Goal: Task Accomplishment & Management: Manage account settings

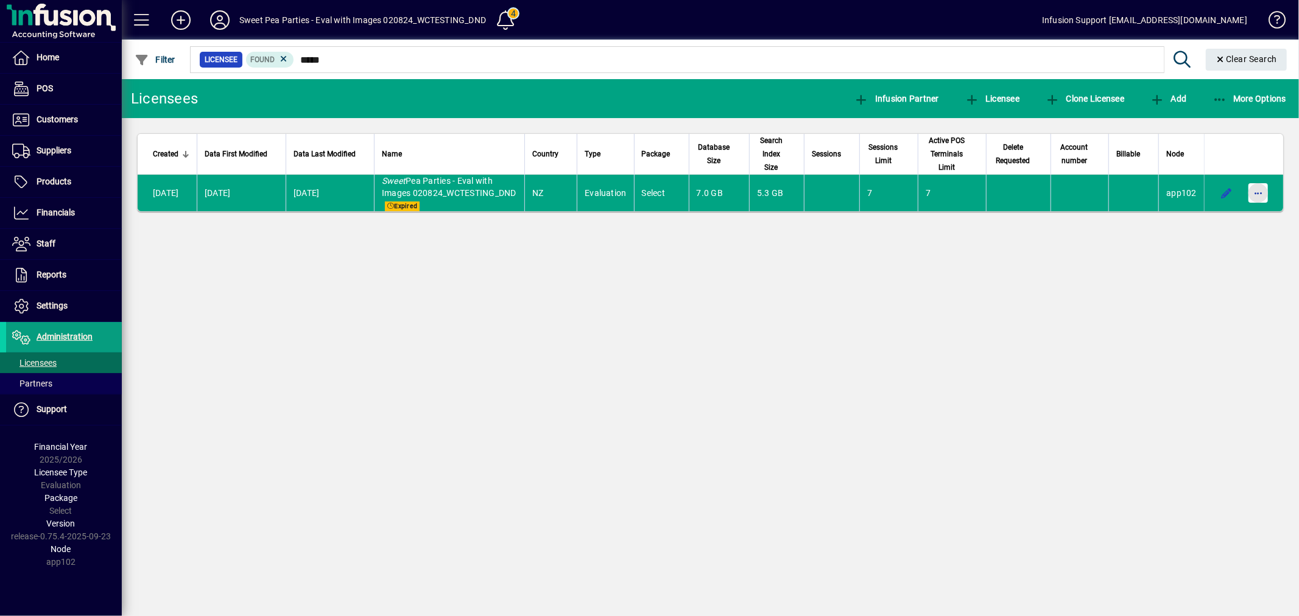
click at [1250, 189] on span "button" at bounding box center [1257, 192] width 29 height 29
click at [1131, 225] on div "Request licensee be deleted" at bounding box center [649, 308] width 1299 height 616
click at [1142, 226] on span "Request licensee be deleted" at bounding box center [1195, 225] width 127 height 15
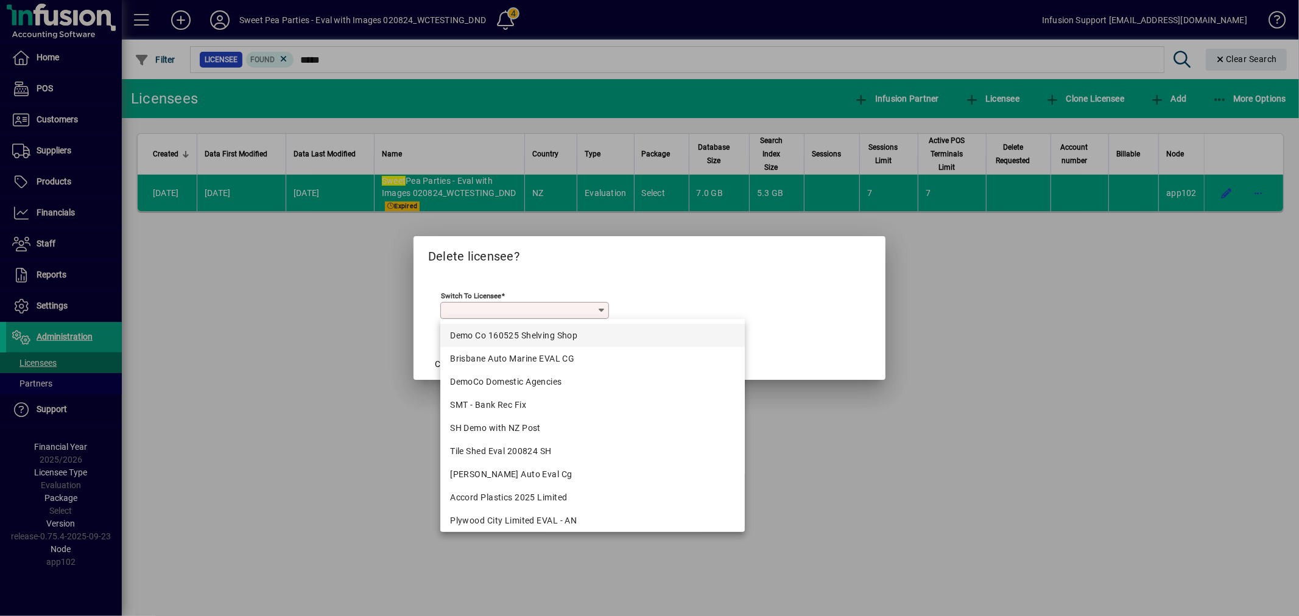
click at [479, 331] on div "Demo Co 160525 Shelving Shop" at bounding box center [592, 335] width 285 height 13
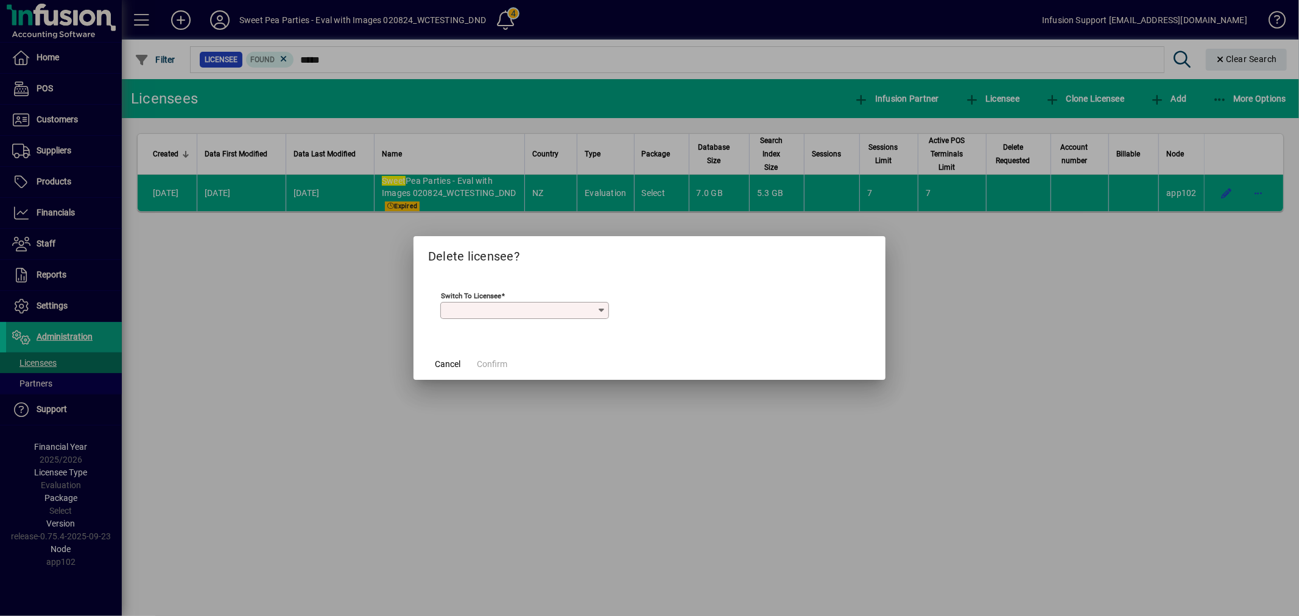
type input "**********"
click at [485, 356] on span at bounding box center [492, 363] width 40 height 29
